Goal: Information Seeking & Learning: Learn about a topic

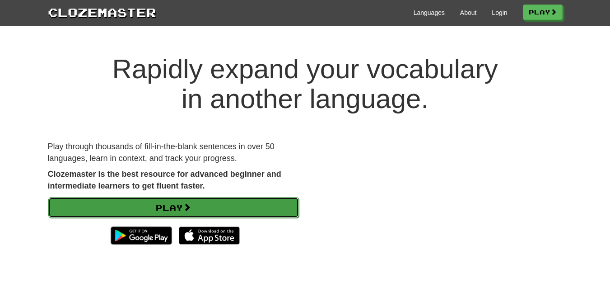
click at [237, 206] on link "Play" at bounding box center [173, 207] width 251 height 21
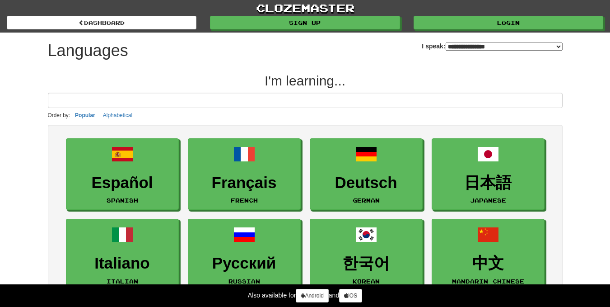
select select "*******"
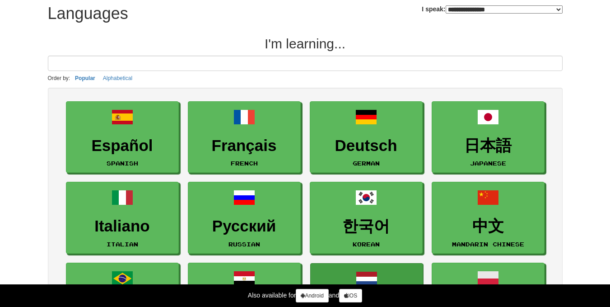
scroll to position [135, 0]
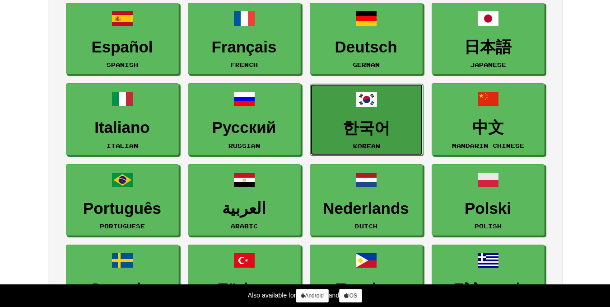
click at [405, 116] on link "한국어 Korean" at bounding box center [366, 120] width 113 height 72
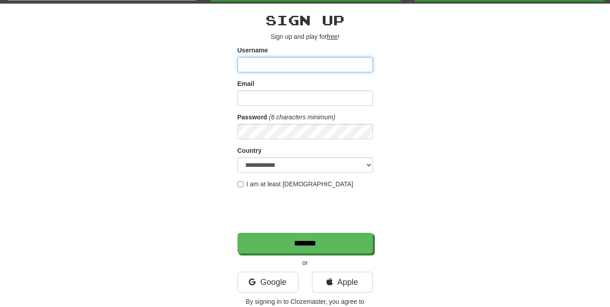
scroll to position [90, 0]
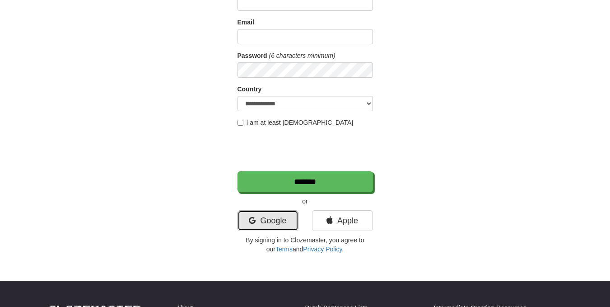
click at [279, 217] on link "Google" at bounding box center [268, 220] width 61 height 21
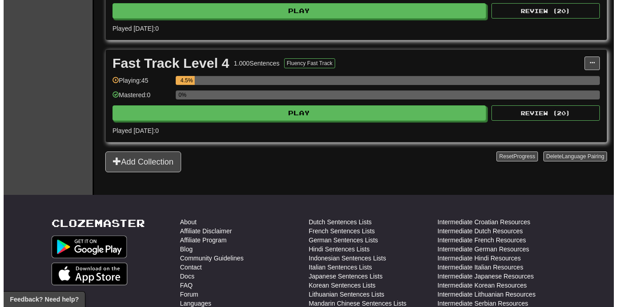
scroll to position [361, 0]
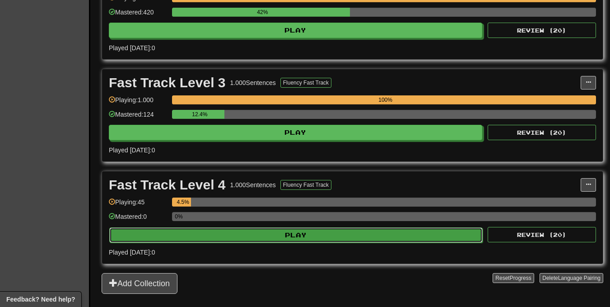
click at [284, 240] on button "Play" at bounding box center [296, 234] width 374 height 15
select select "**"
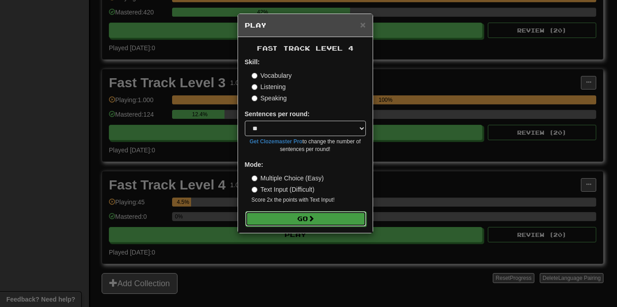
click at [308, 211] on button "Go" at bounding box center [305, 218] width 121 height 15
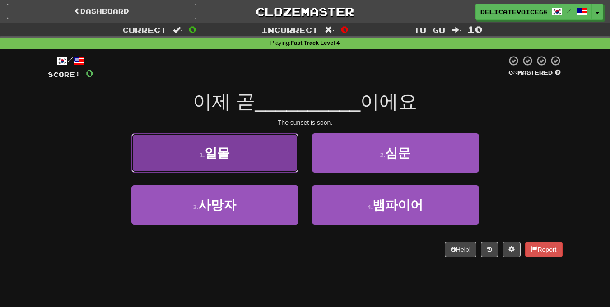
click at [191, 160] on button "1 . 일몰" at bounding box center [214, 152] width 167 height 39
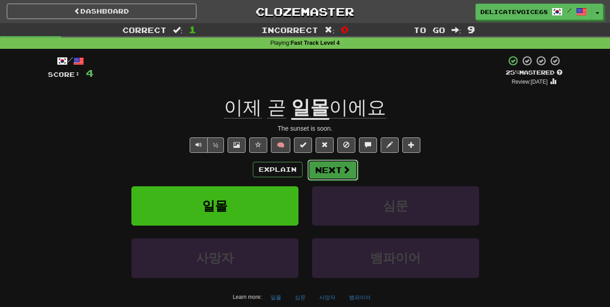
click at [344, 170] on span at bounding box center [346, 169] width 8 height 8
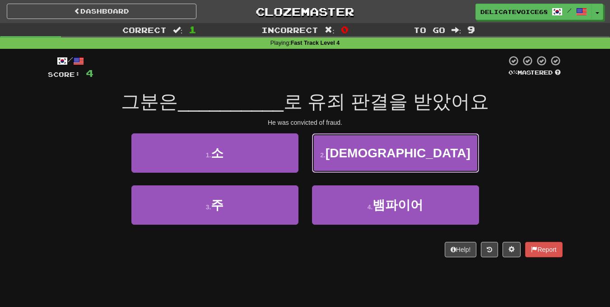
click at [444, 155] on button "2 . [DEMOGRAPHIC_DATA]" at bounding box center [395, 152] width 167 height 39
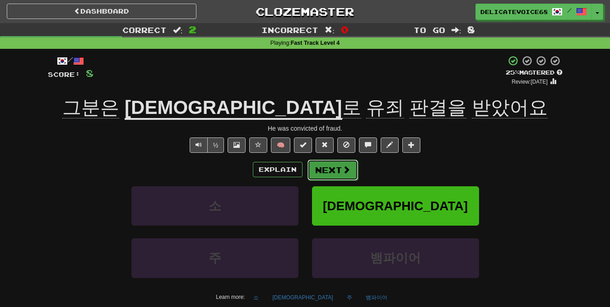
click at [343, 174] on button "Next" at bounding box center [333, 169] width 51 height 21
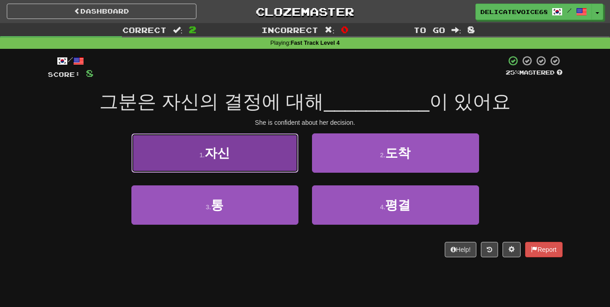
click at [193, 162] on button "1 . 자신" at bounding box center [214, 152] width 167 height 39
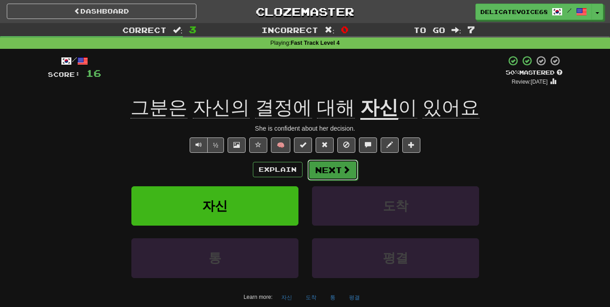
click at [345, 163] on button "Next" at bounding box center [333, 169] width 51 height 21
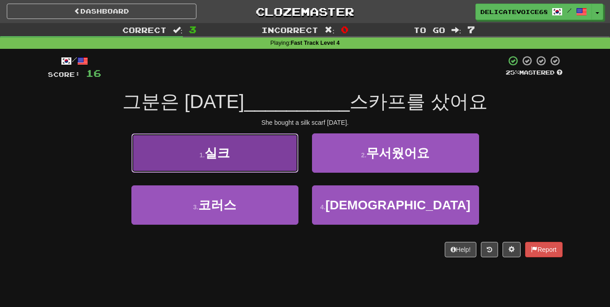
click at [215, 159] on span "실크" at bounding box center [217, 153] width 25 height 14
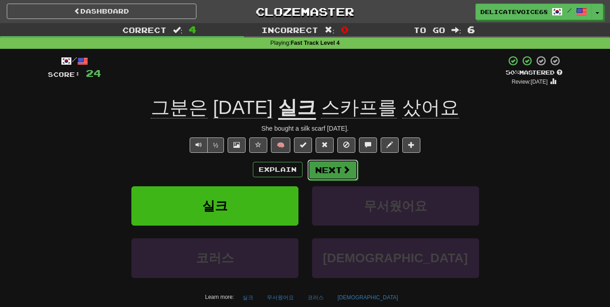
click at [322, 172] on button "Next" at bounding box center [333, 169] width 51 height 21
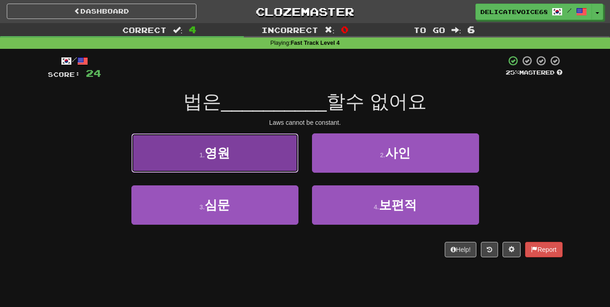
click at [276, 160] on button "1 . [GEOGRAPHIC_DATA]" at bounding box center [214, 152] width 167 height 39
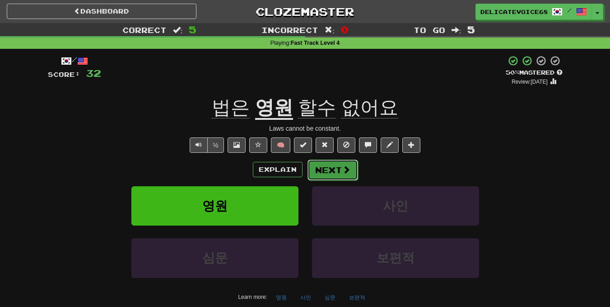
click at [349, 168] on span at bounding box center [346, 169] width 8 height 8
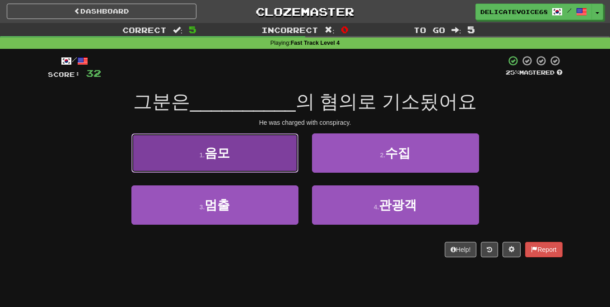
click at [253, 150] on button "1 . 음모" at bounding box center [214, 152] width 167 height 39
